Goal: Communication & Community: Answer question/provide support

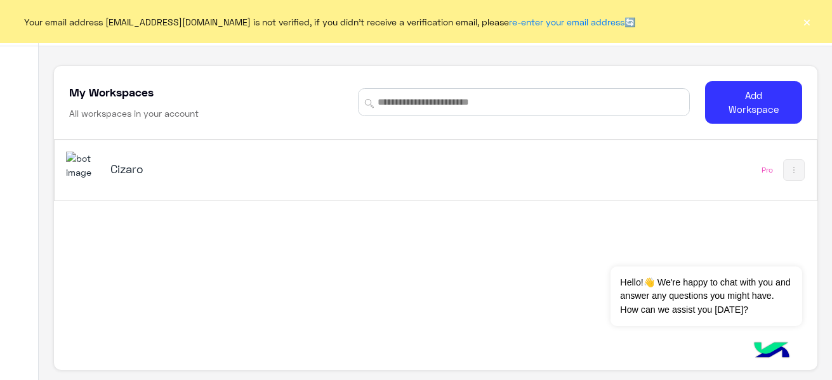
click at [808, 23] on button "×" at bounding box center [807, 21] width 13 height 13
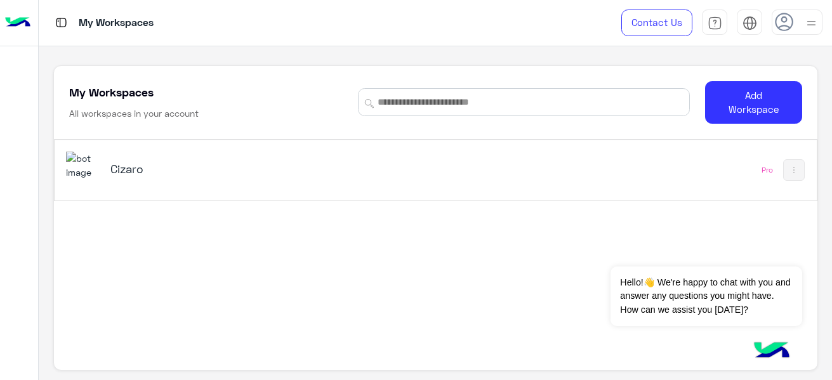
click at [110, 182] on div "Cizaro" at bounding box center [287, 170] width 443 height 37
click at [110, 182] on div "My Workspaces Contact Us Help Center عربي English My Workspaces All workspaces …" at bounding box center [436, 190] width 794 height 380
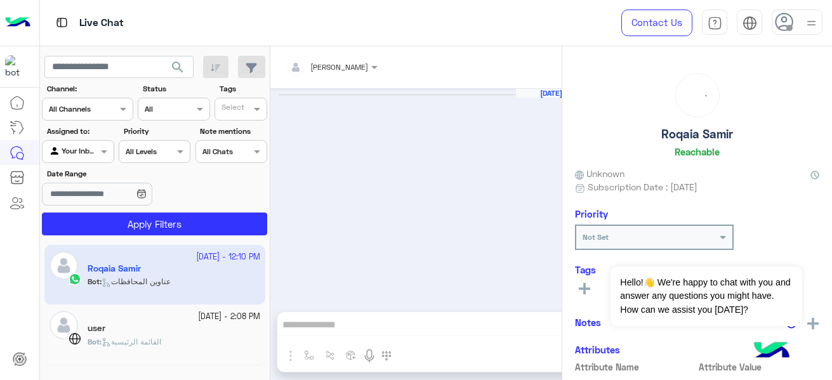
click at [784, 27] on icon at bounding box center [784, 22] width 19 height 19
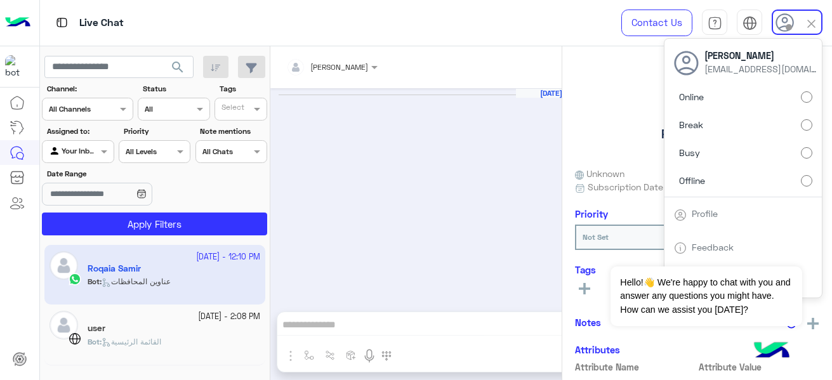
scroll to position [1479, 0]
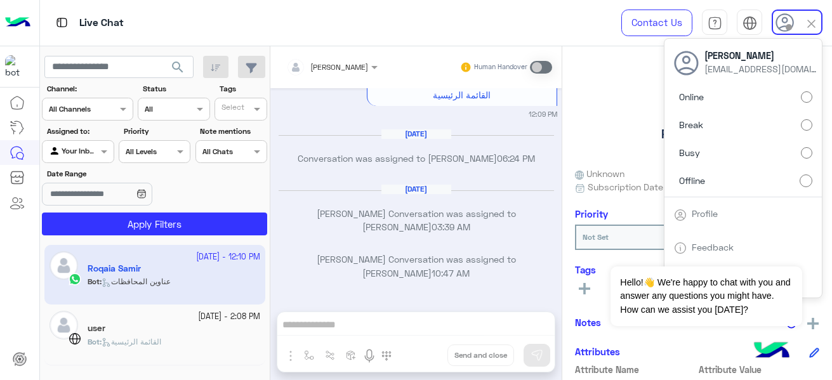
click at [608, 83] on div "Roqaia [PERSON_NAME]" at bounding box center [697, 118] width 244 height 90
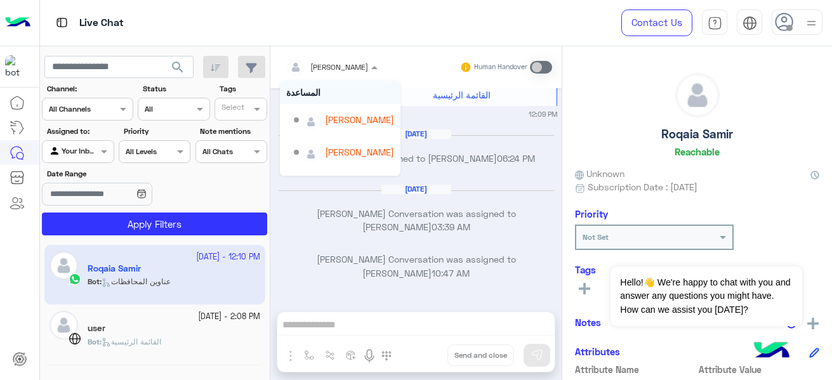
click at [310, 67] on input "text" at bounding box center [315, 65] width 59 height 11
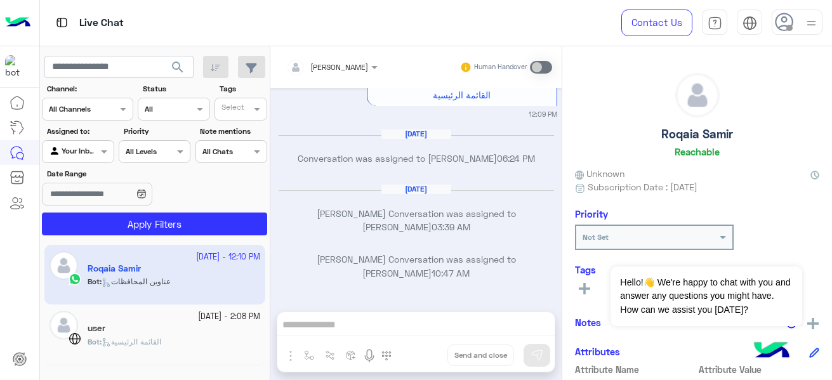
click at [353, 66] on div at bounding box center [332, 65] width 104 height 12
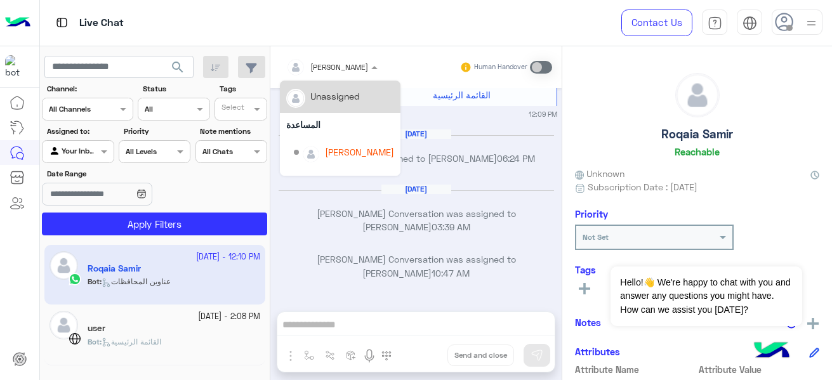
click at [353, 66] on div at bounding box center [332, 65] width 104 height 12
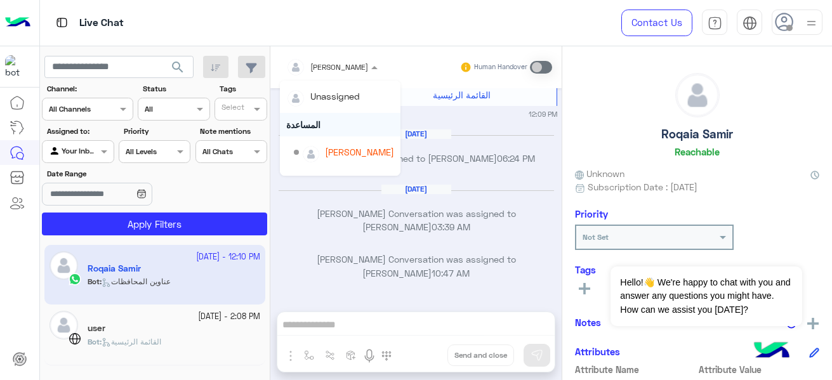
scroll to position [123, 0]
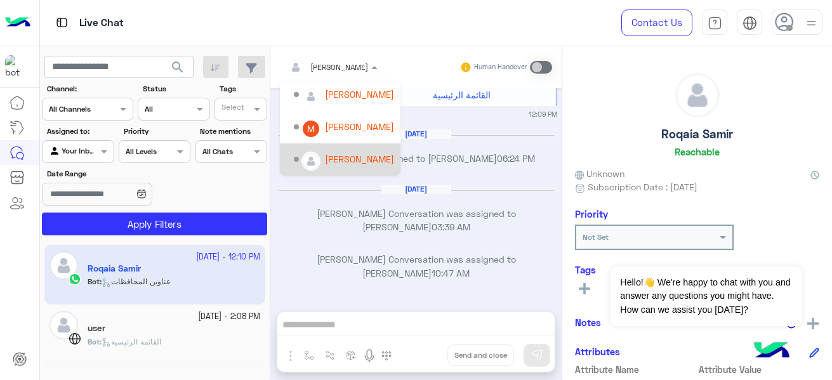
click at [300, 202] on div "[DATE] اهلا بحضرتك 💙 [PERSON_NAME] 11:57 AM ايوا يافندم [PERSON_NAME] 11:57 AM …" at bounding box center [415, 193] width 291 height 211
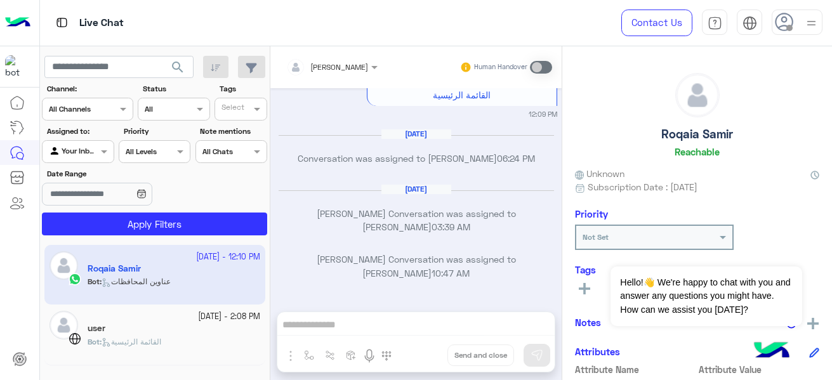
click at [778, 23] on icon at bounding box center [784, 22] width 19 height 19
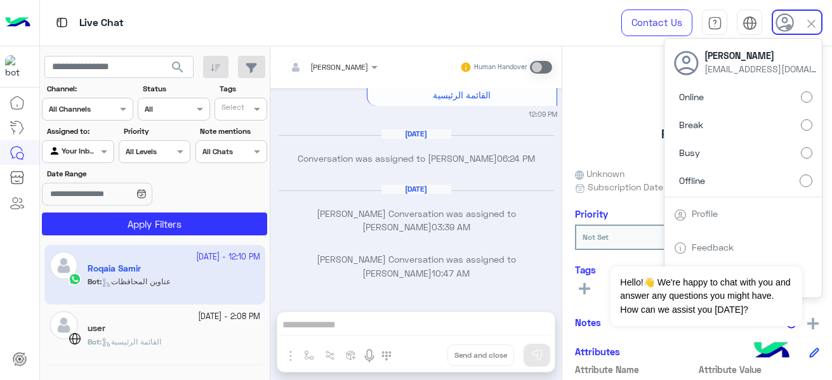
click at [723, 95] on label "Online" at bounding box center [743, 97] width 138 height 23
click at [629, 97] on div "Roqaia [PERSON_NAME]" at bounding box center [697, 118] width 244 height 90
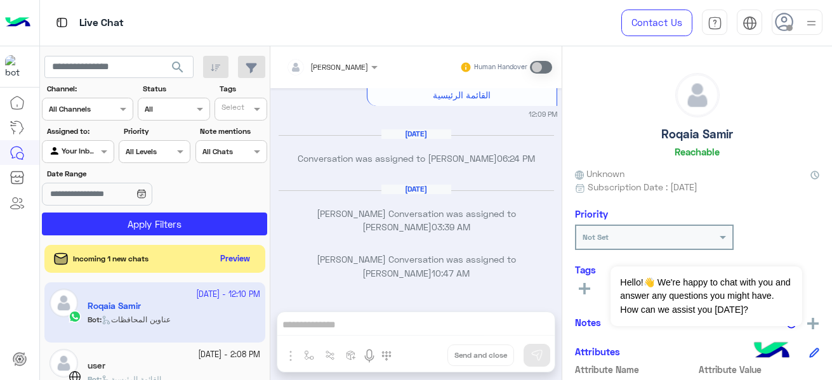
click at [801, 39] on div "Contact Us Help Center عربي English" at bounding box center [718, 23] width 230 height 46
click at [787, 35] on div "Contact Us Help Center عربي English" at bounding box center [718, 23] width 230 height 46
click at [779, 17] on icon at bounding box center [784, 22] width 19 height 19
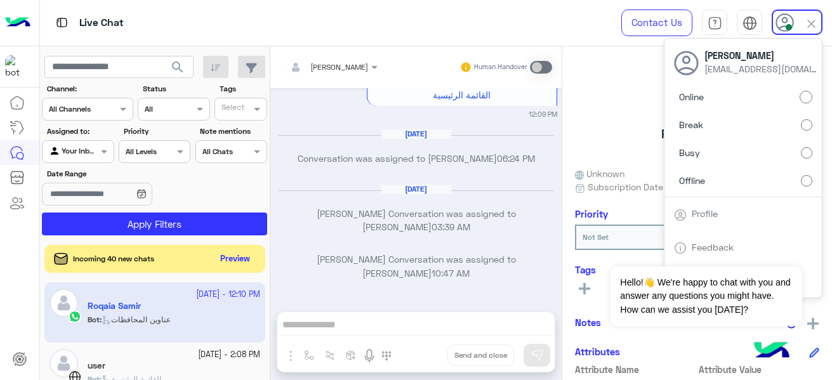
click at [631, 80] on div "Roqaia [PERSON_NAME]" at bounding box center [697, 118] width 244 height 90
